Goal: Task Accomplishment & Management: Use online tool/utility

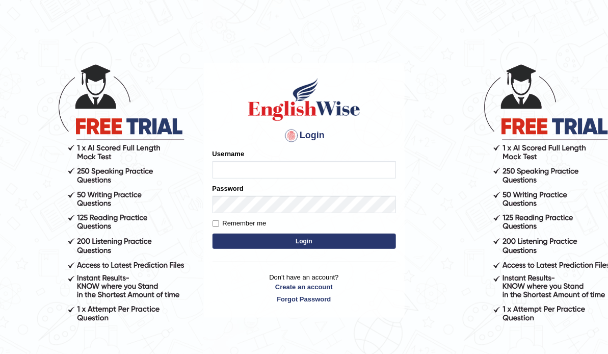
type input "ameerham"
click at [244, 237] on button "Login" at bounding box center [303, 240] width 183 height 15
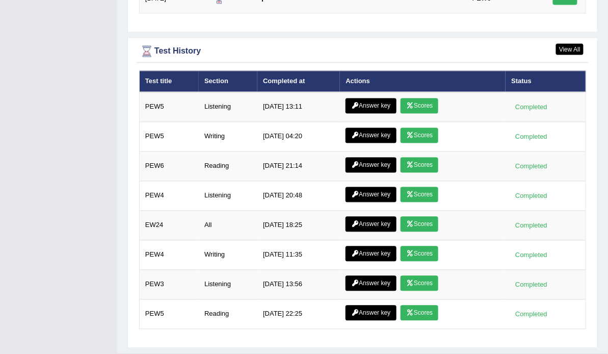
scroll to position [1456, 0]
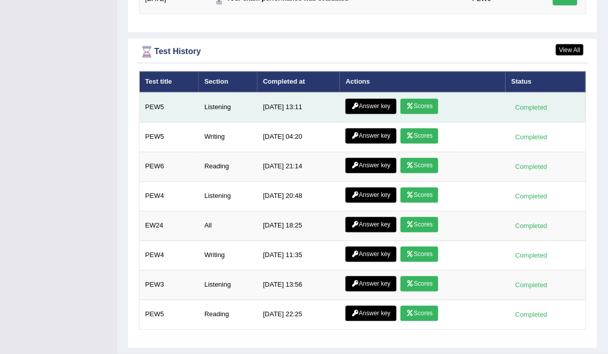
click at [412, 103] on icon at bounding box center [410, 106] width 8 height 6
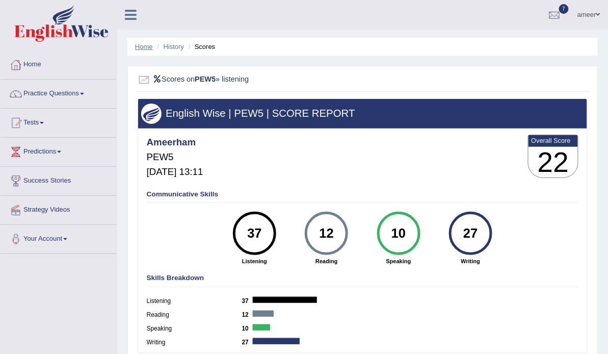
click at [149, 47] on link "Home" at bounding box center [144, 47] width 18 height 8
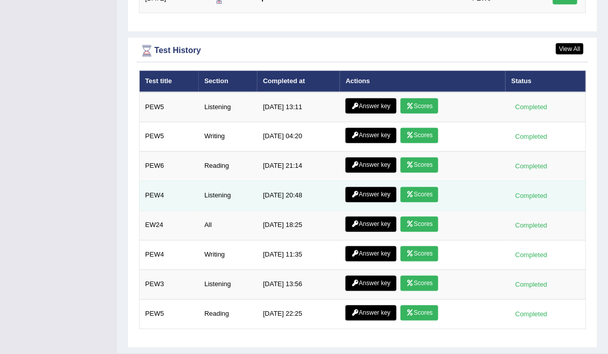
click at [421, 187] on link "Scores" at bounding box center [419, 194] width 38 height 15
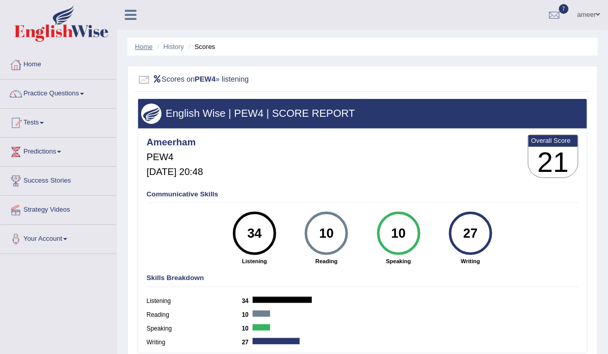
click at [146, 46] on link "Home" at bounding box center [144, 47] width 18 height 8
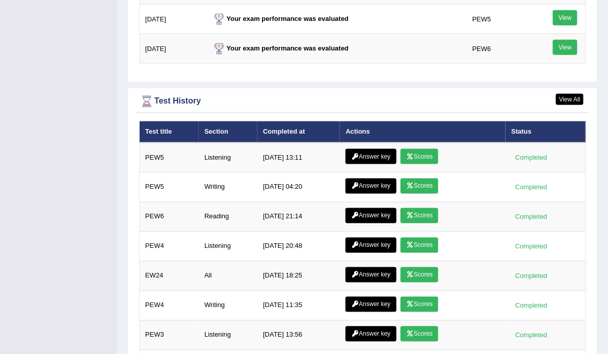
scroll to position [1337, 0]
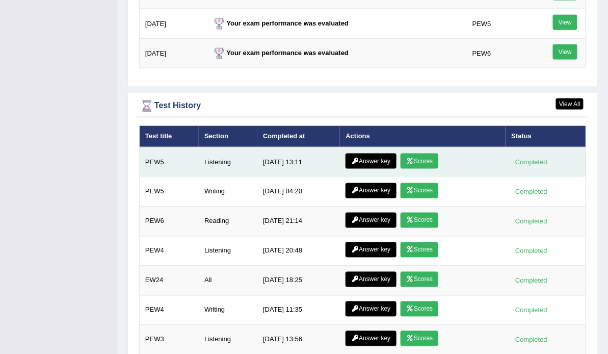
click at [354, 153] on link "Answer key" at bounding box center [370, 160] width 50 height 15
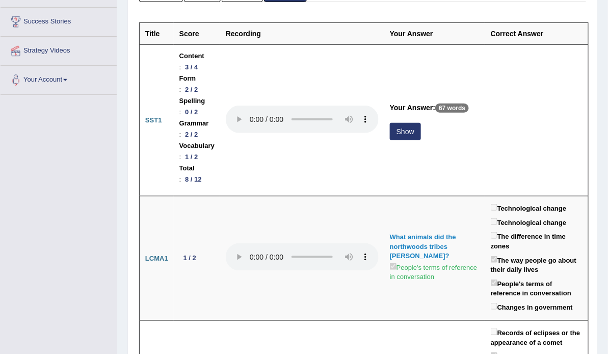
scroll to position [157, 0]
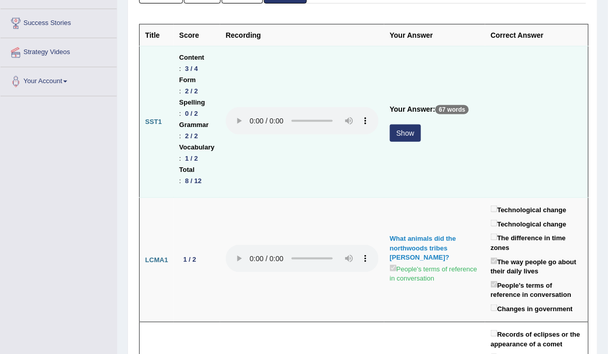
click at [416, 133] on button "Show" at bounding box center [405, 132] width 31 height 17
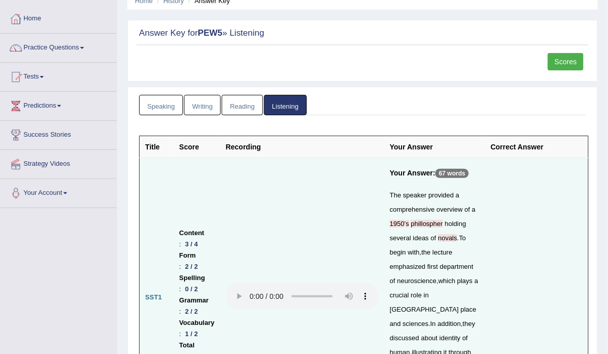
scroll to position [21, 0]
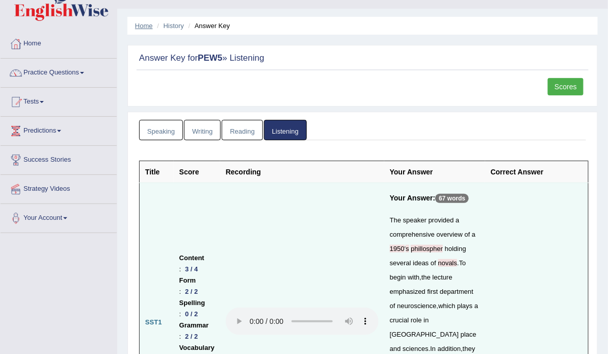
click at [143, 26] on link "Home" at bounding box center [144, 26] width 18 height 8
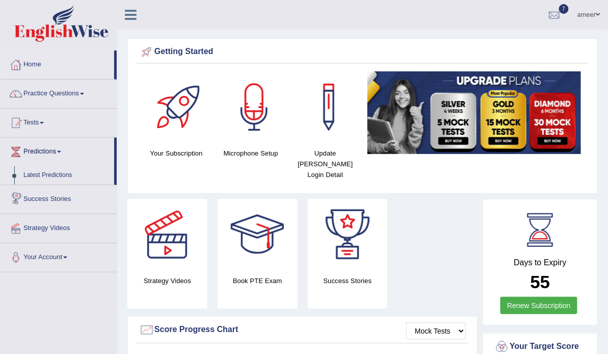
click at [49, 155] on link "Predictions" at bounding box center [58, 150] width 114 height 25
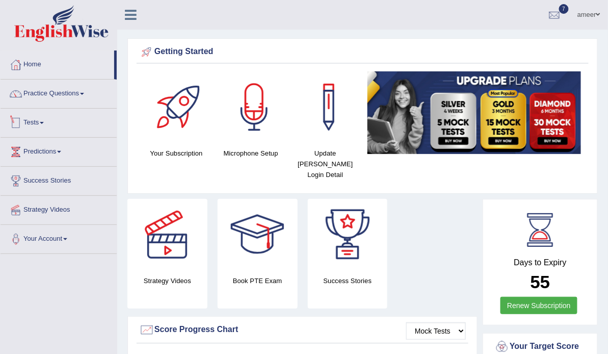
click at [41, 114] on link "Tests" at bounding box center [59, 121] width 116 height 25
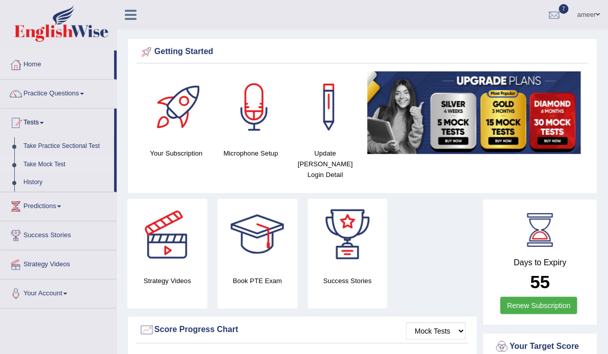
click at [55, 160] on link "Take Mock Test" at bounding box center [66, 164] width 95 height 18
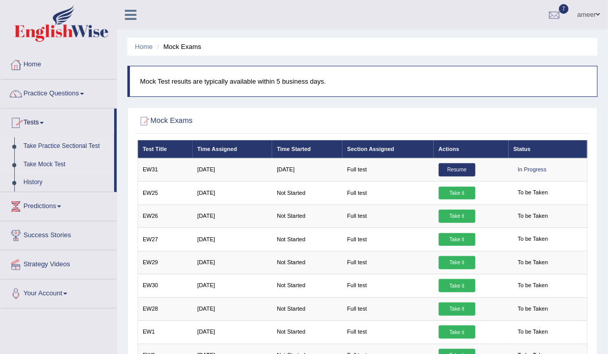
click at [44, 140] on link "Take Practice Sectional Test" at bounding box center [66, 146] width 95 height 18
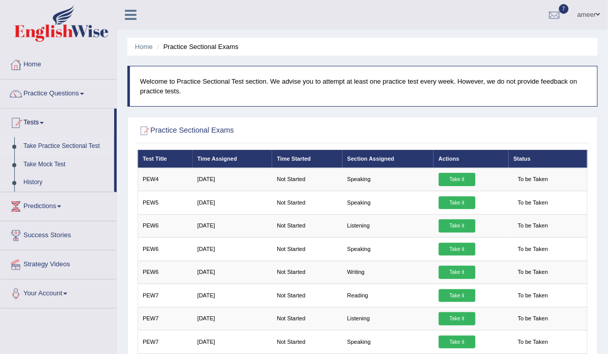
click at [65, 142] on link "Take Practice Sectional Test" at bounding box center [66, 146] width 95 height 18
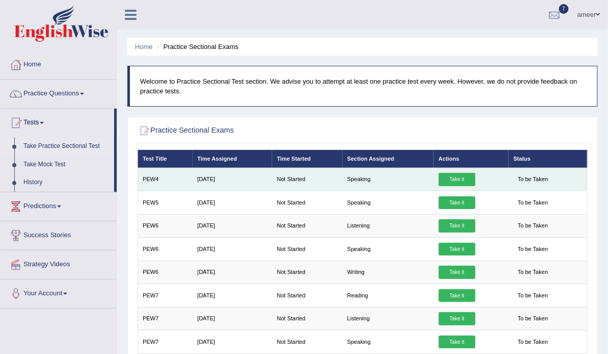
click at [470, 186] on link "Take it" at bounding box center [457, 179] width 37 height 13
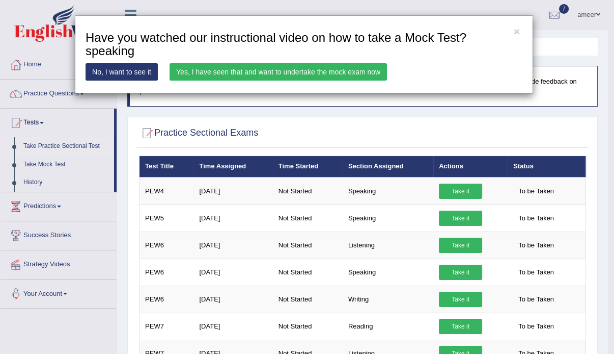
click at [378, 68] on link "Yes, I have seen that and want to undertake the mock exam now" at bounding box center [279, 71] width 218 height 17
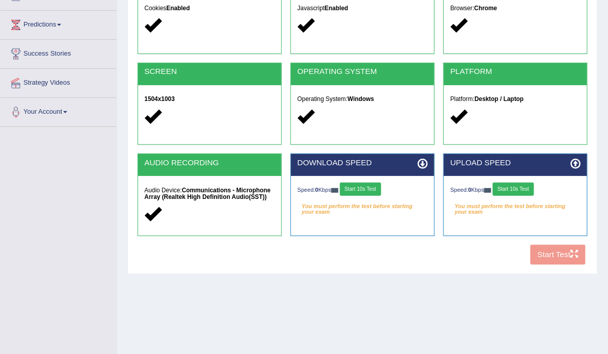
scroll to position [123, 0]
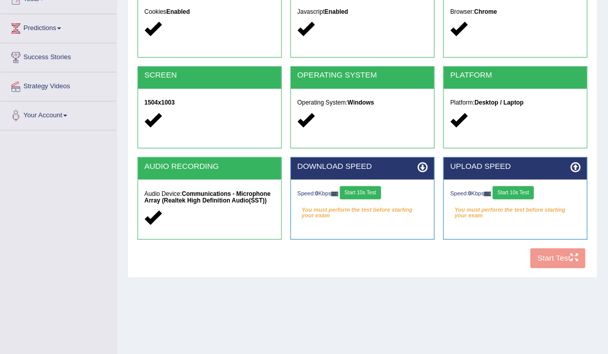
click at [381, 199] on button "Start 10s Test" at bounding box center [360, 192] width 41 height 13
click at [534, 199] on button "Start 10s Test" at bounding box center [513, 192] width 41 height 13
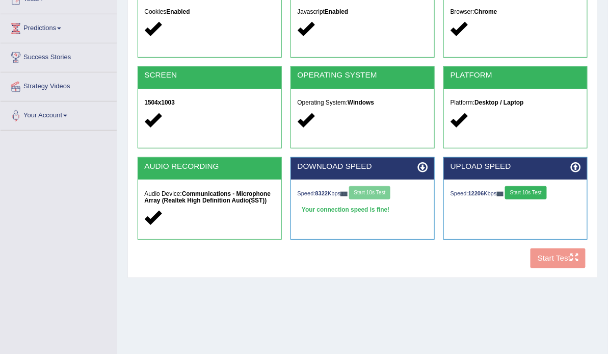
click at [396, 201] on div "Speed: 8322 Kbps Start 10s Test" at bounding box center [363, 193] width 130 height 15
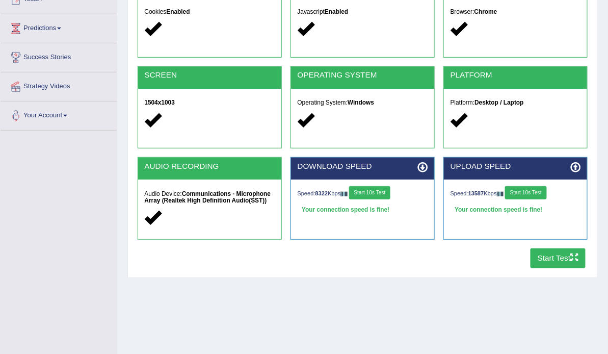
click at [545, 268] on button "Start Test" at bounding box center [558, 258] width 56 height 20
